Goal: Find specific page/section: Find specific page/section

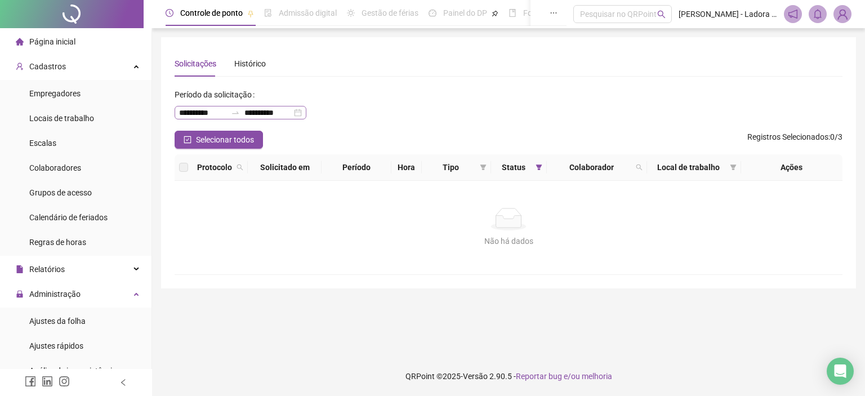
scroll to position [191, 0]
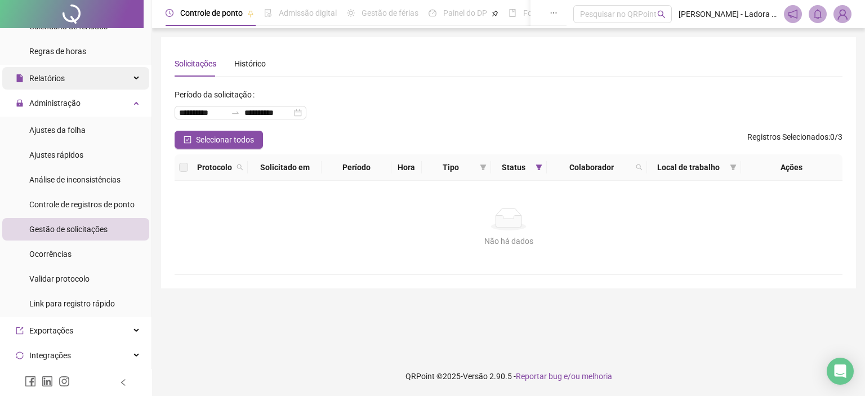
click at [108, 78] on div "Relatórios" at bounding box center [75, 78] width 147 height 23
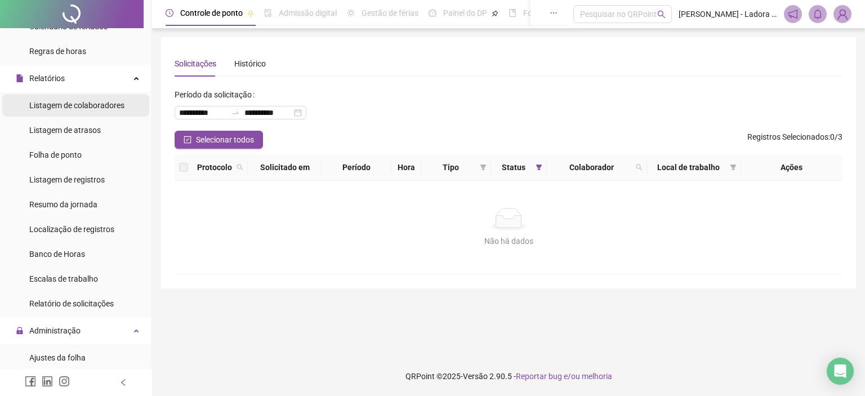
click at [101, 103] on span "Listagem de colaboradores" at bounding box center [76, 105] width 95 height 9
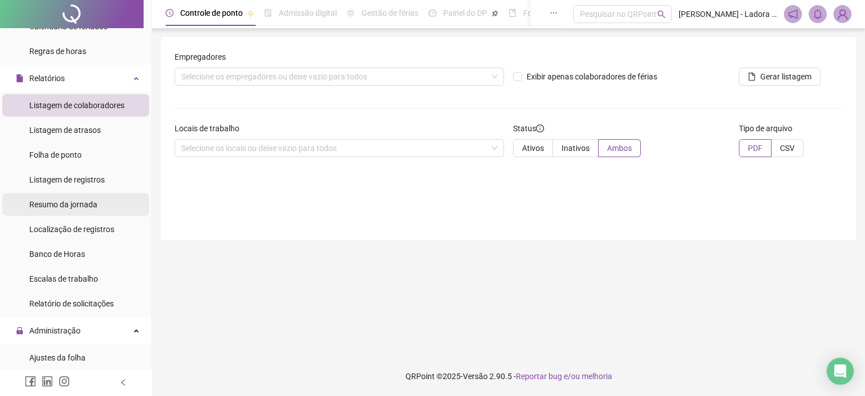
click at [95, 207] on span "Resumo da jornada" at bounding box center [63, 204] width 68 height 9
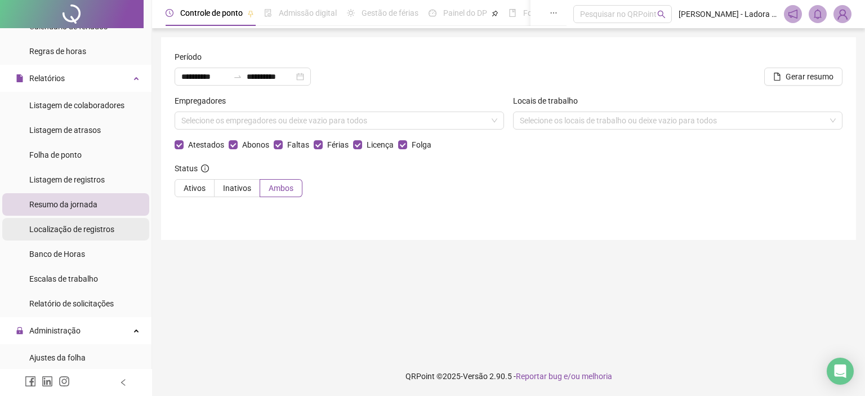
click at [110, 228] on span "Localização de registros" at bounding box center [71, 229] width 85 height 9
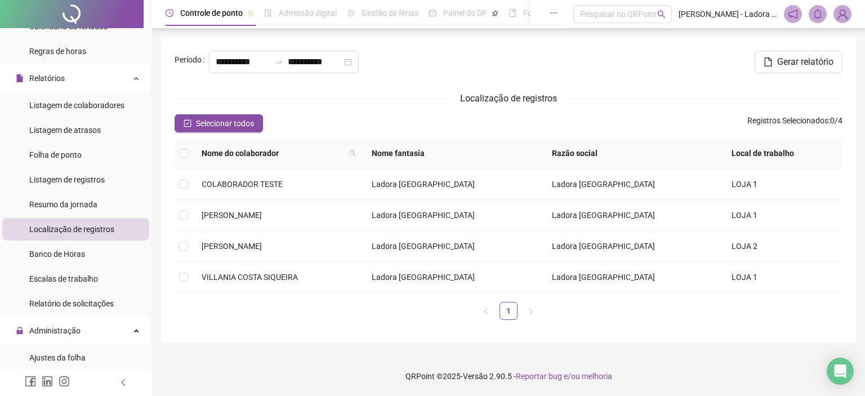
type input "**********"
click at [261, 270] on td "VILLANIA COSTA SIQUEIRA" at bounding box center [276, 277] width 167 height 31
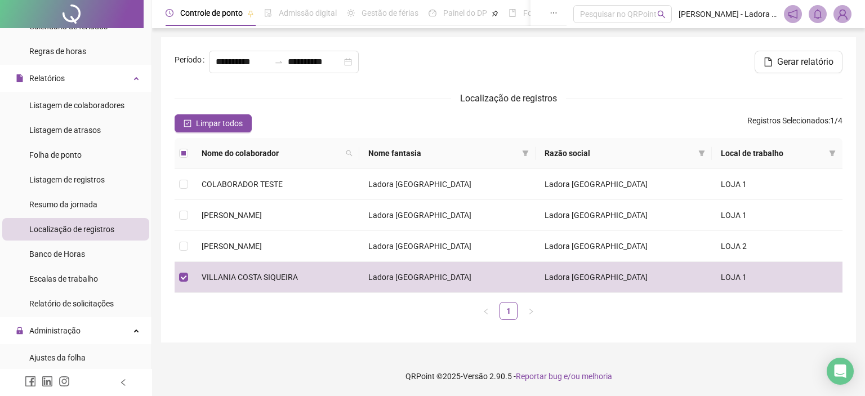
click at [329, 94] on div "Localização de registros" at bounding box center [509, 98] width 668 height 14
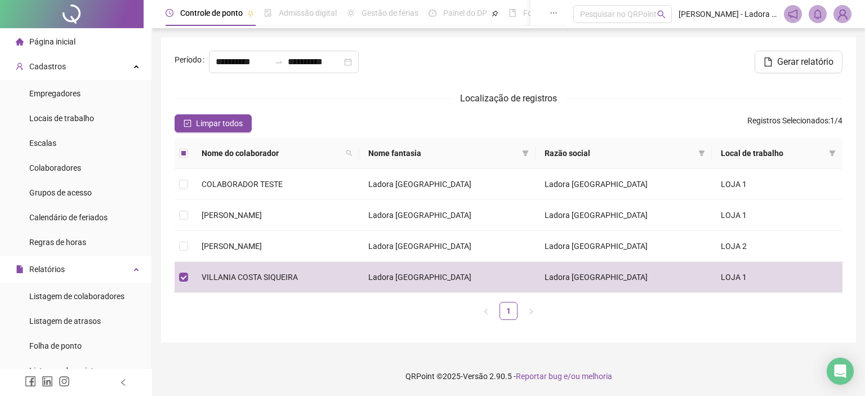
click at [75, 40] on li "Página inicial" at bounding box center [75, 41] width 147 height 23
